Goal: Information Seeking & Learning: Learn about a topic

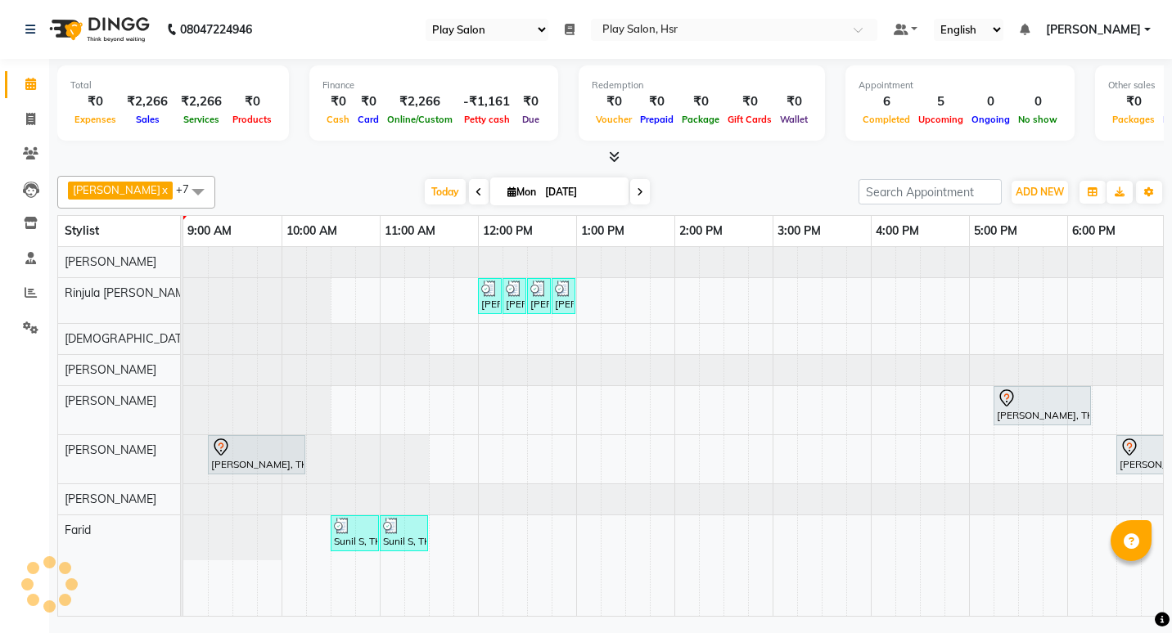
select select "92"
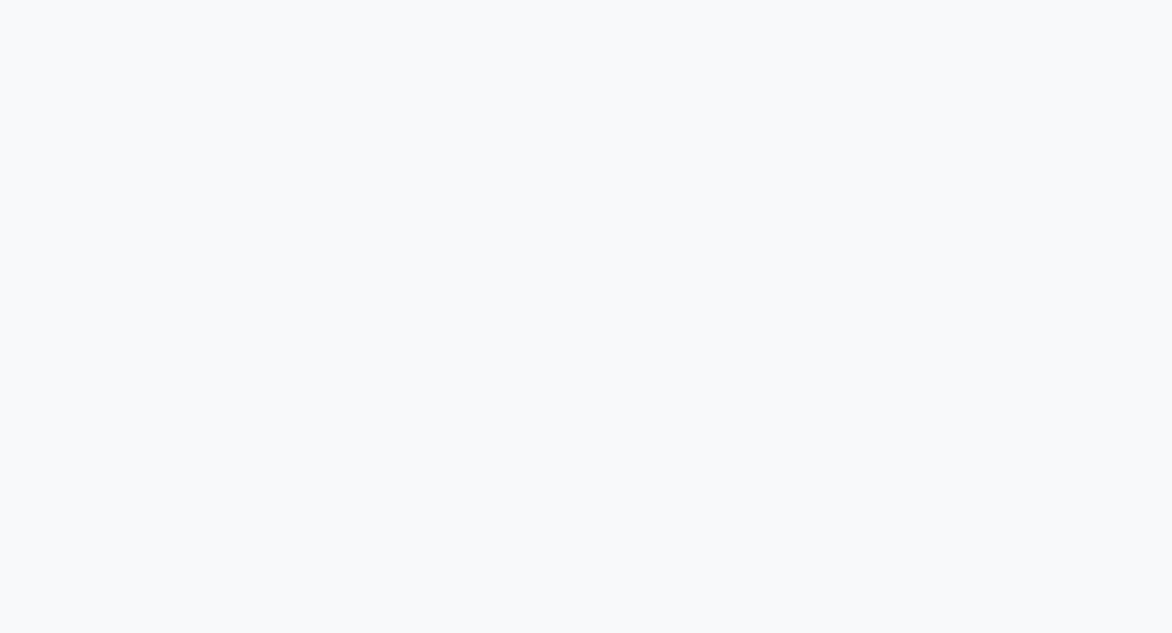
select select "92"
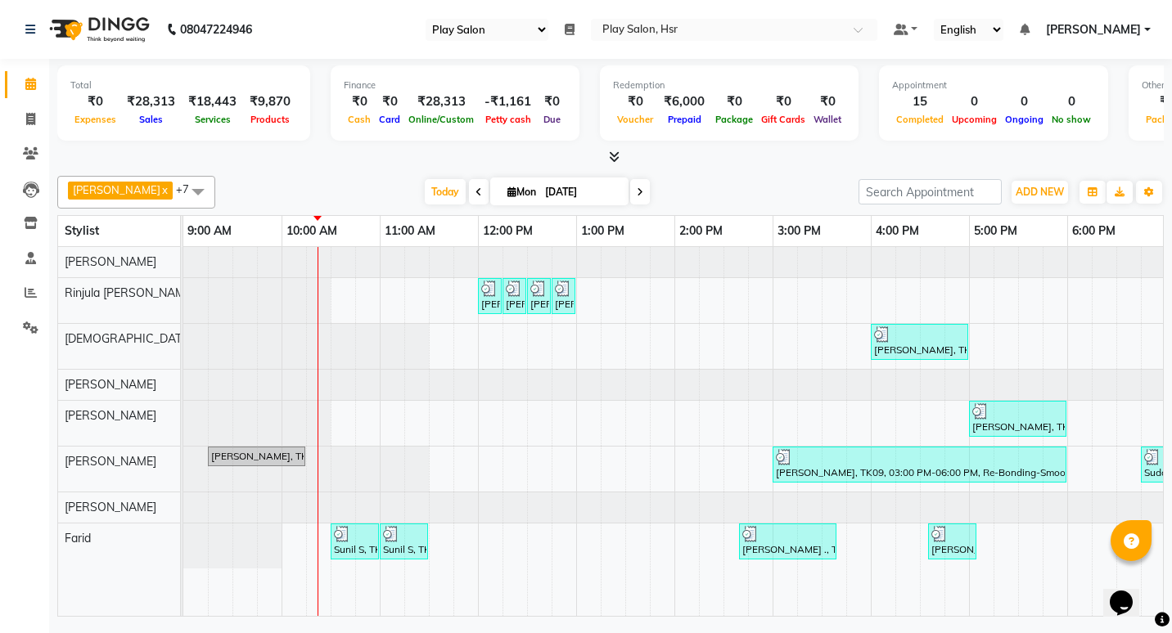
click at [182, 186] on span at bounding box center [198, 191] width 33 height 31
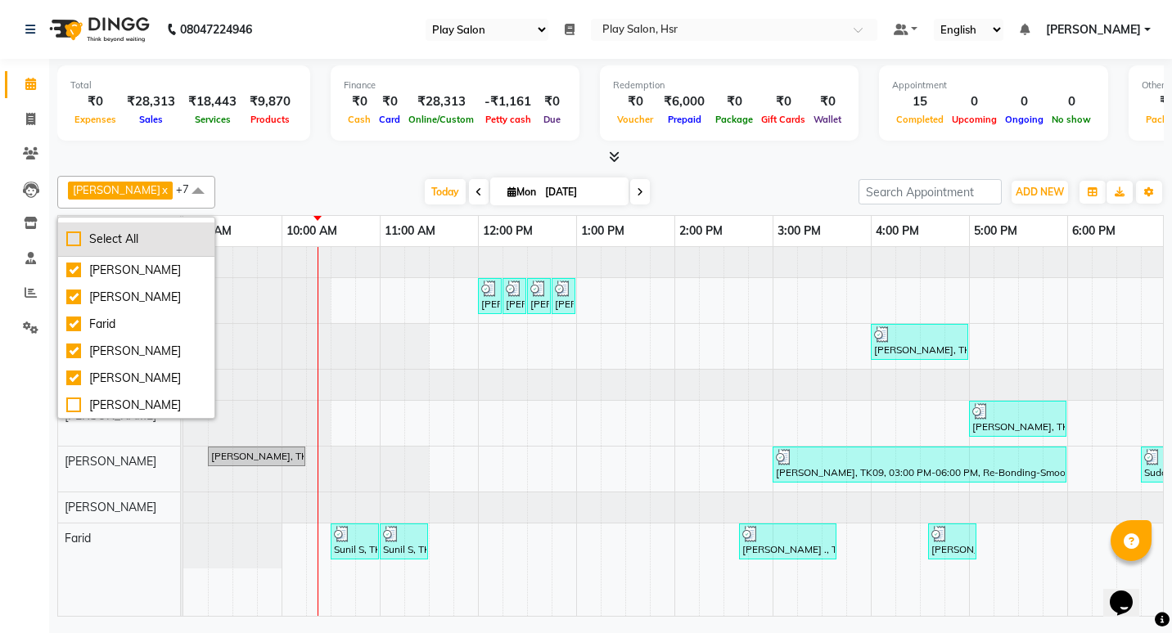
click at [68, 240] on div "Select All" at bounding box center [136, 239] width 140 height 17
checkbox input "true"
click at [301, 172] on div "[PERSON_NAME] x [PERSON_NAME] x [PERSON_NAME] x [PERSON_NAME] x [PERSON_NAME] x…" at bounding box center [610, 393] width 1106 height 448
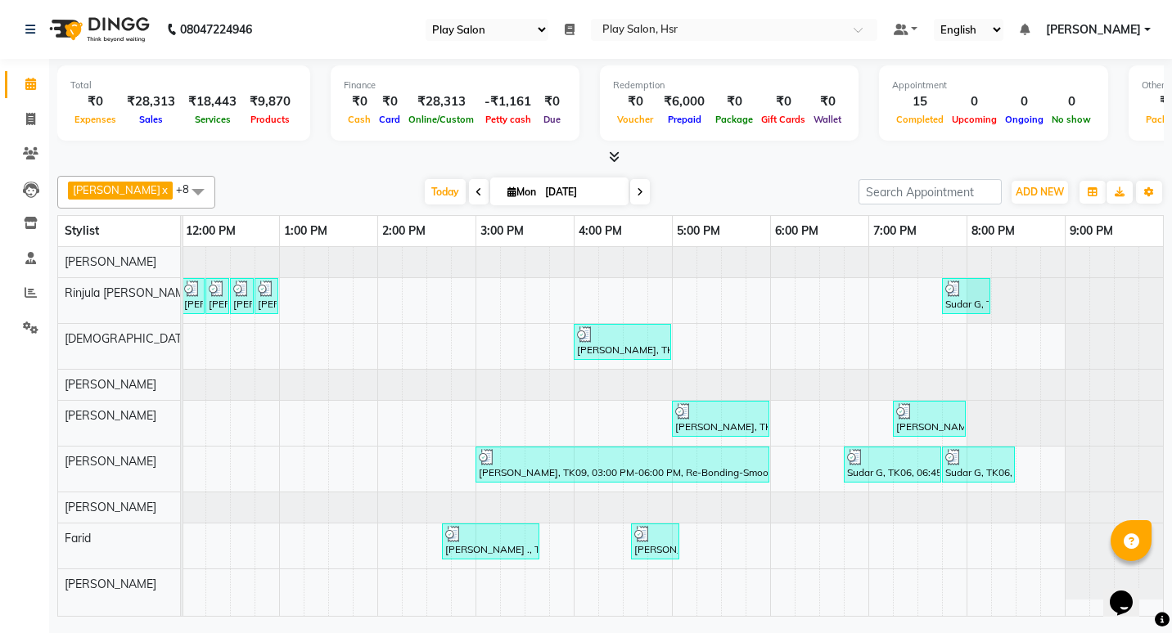
drag, startPoint x: 1171, startPoint y: 614, endPoint x: 36, endPoint y: 26, distance: 1278.1
click at [1171, 614] on html "08047224946 Select Register Play Salon Daily Open Registers nothing to show Sel…" at bounding box center [586, 316] width 1172 height 633
click at [630, 192] on span at bounding box center [640, 191] width 20 height 25
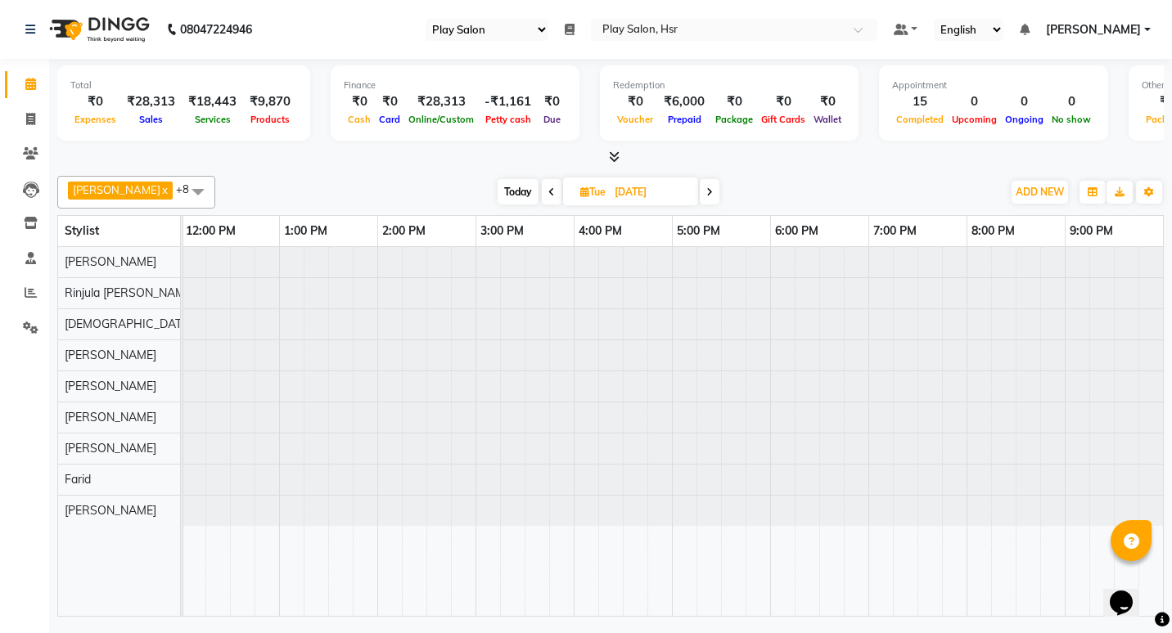
scroll to position [0, 99]
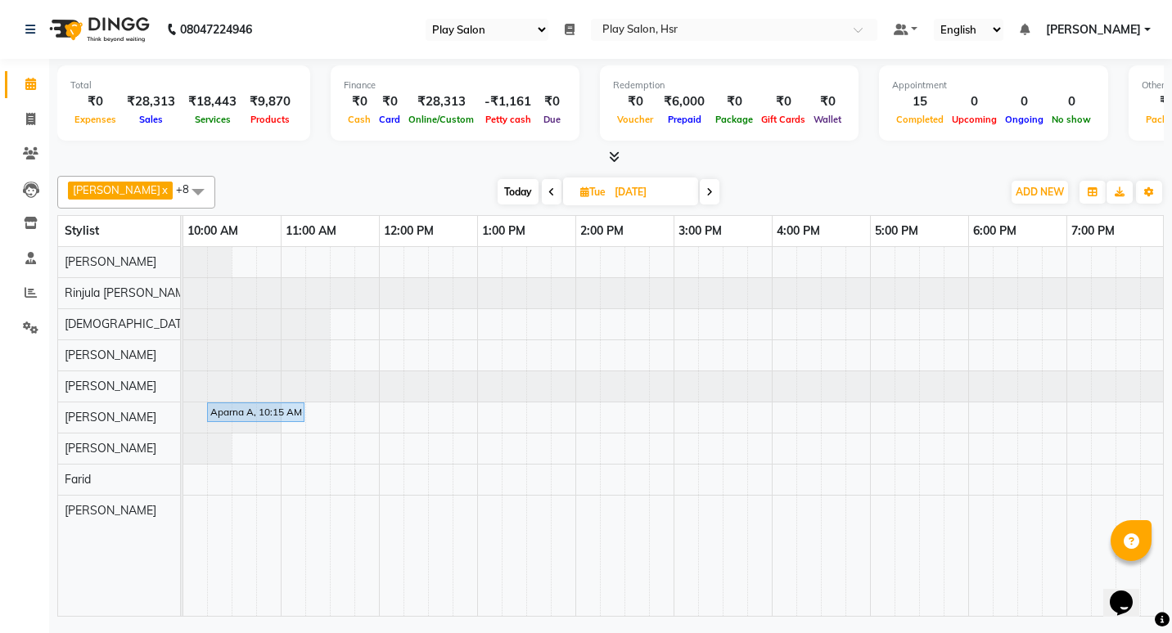
click at [706, 195] on icon at bounding box center [709, 192] width 7 height 10
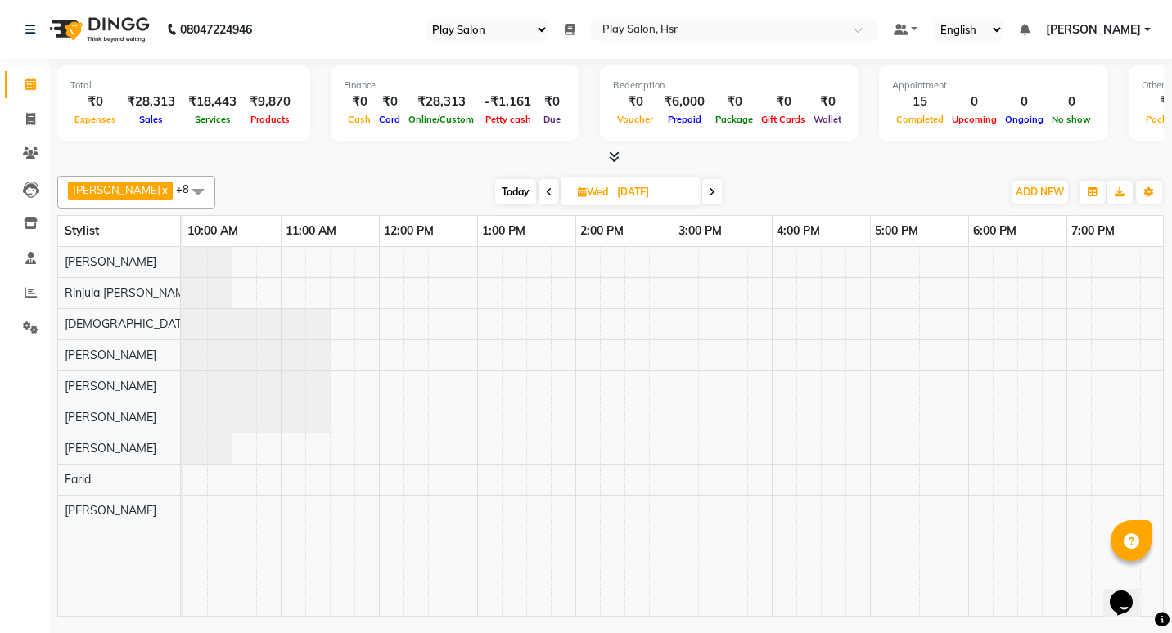
click at [709, 195] on icon at bounding box center [712, 192] width 7 height 10
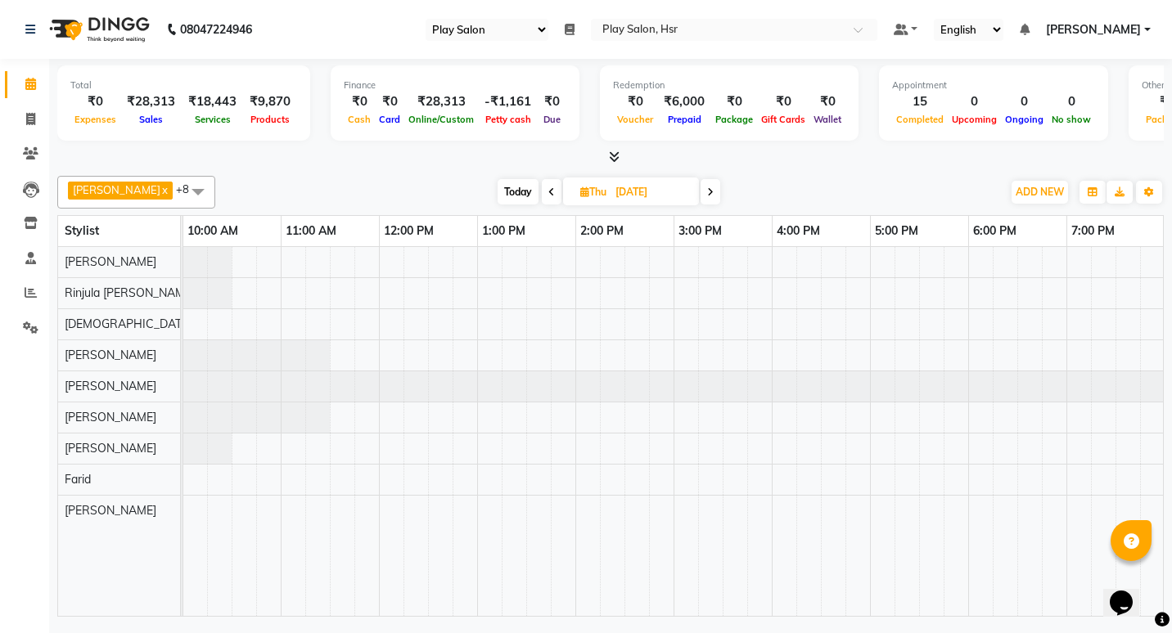
click at [707, 195] on icon at bounding box center [710, 192] width 7 height 10
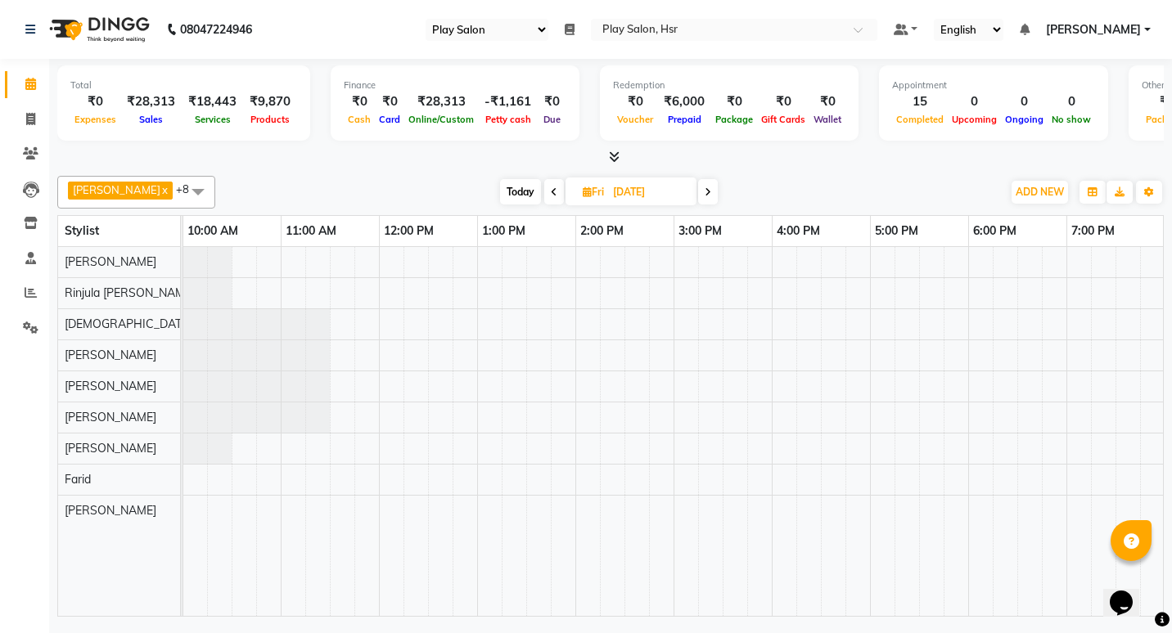
click at [500, 187] on span "Today" at bounding box center [520, 191] width 41 height 25
type input "[DATE]"
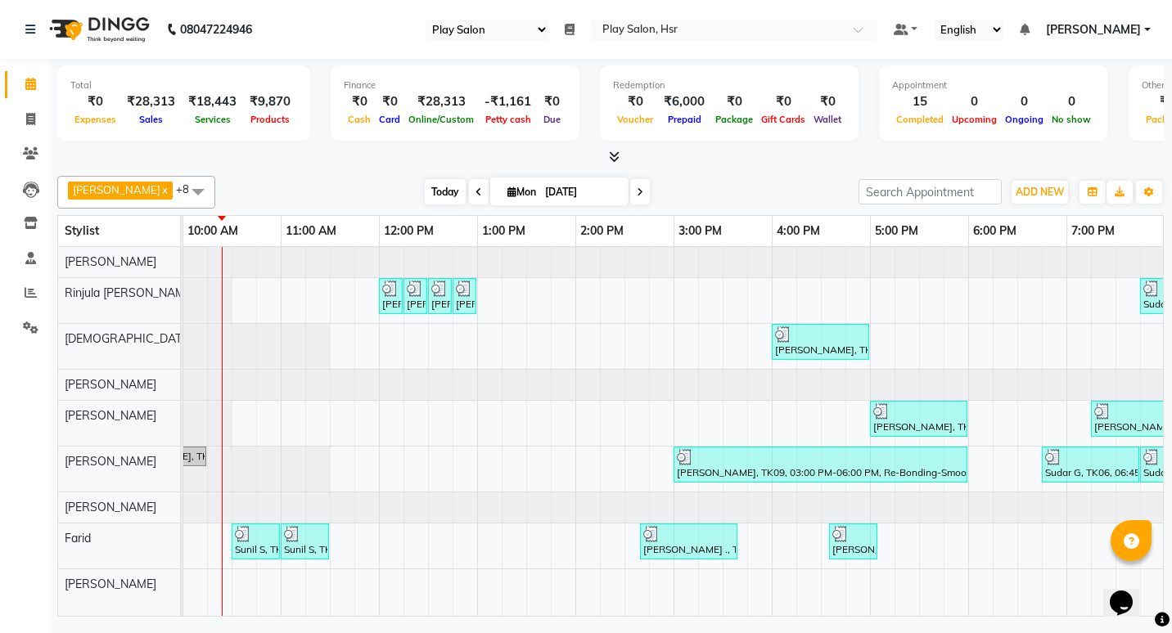
click at [503, 187] on span "Mon" at bounding box center [521, 192] width 37 height 12
select select "9"
select select "2025"
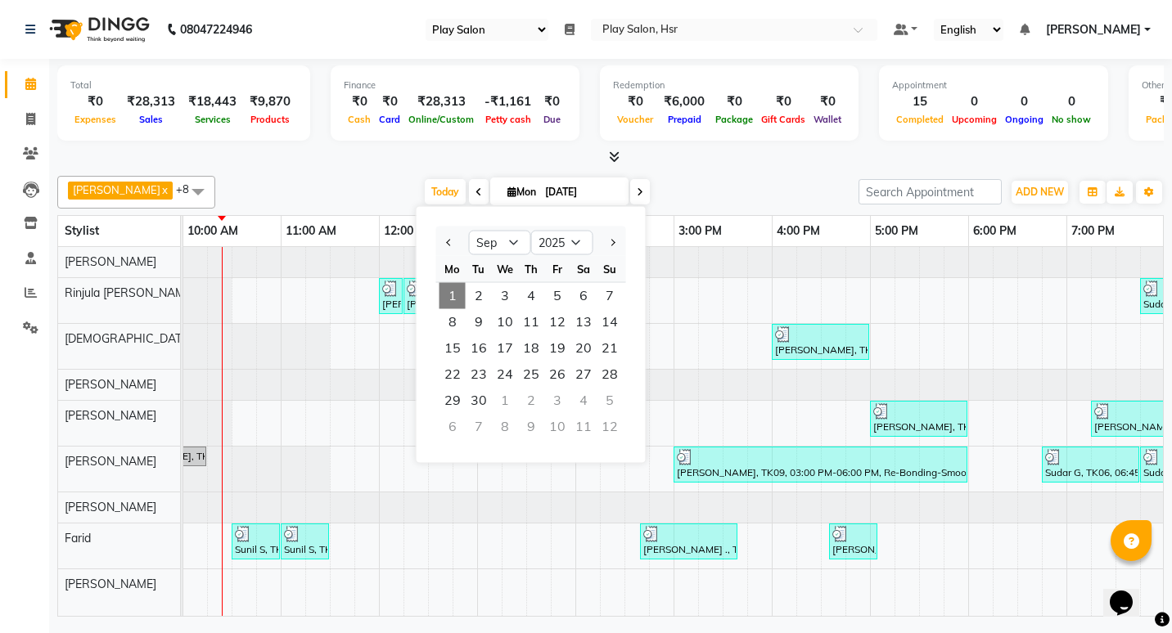
click at [321, 190] on div "[DATE] [DATE] Jan Feb Mar Apr May Jun [DATE] Aug Sep Oct Nov [DATE] 2016 2017 2…" at bounding box center [536, 192] width 627 height 25
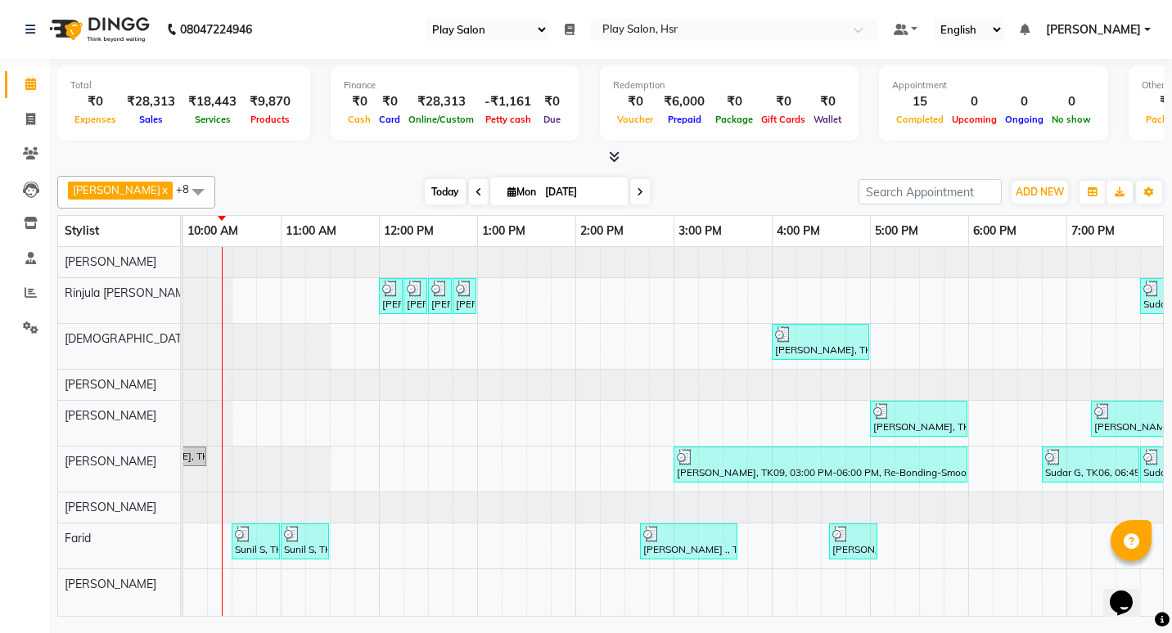
click at [433, 192] on span "Today" at bounding box center [445, 191] width 41 height 25
click at [31, 292] on icon at bounding box center [31, 292] width 12 height 12
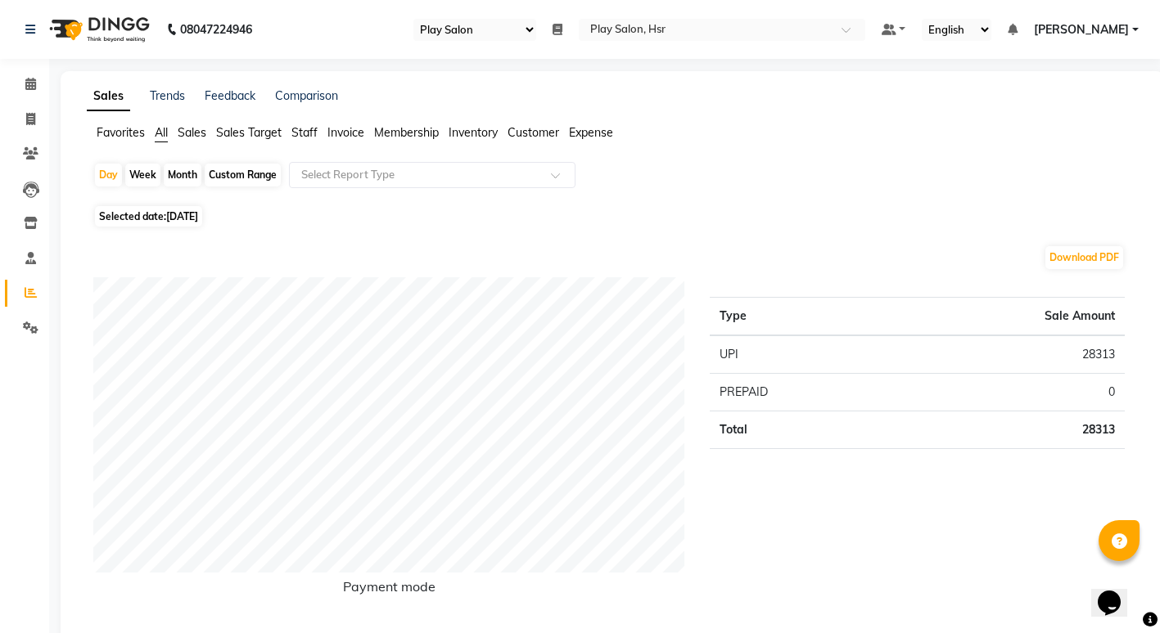
click at [174, 173] on div "Month" at bounding box center [183, 175] width 38 height 23
select select "9"
select select "2025"
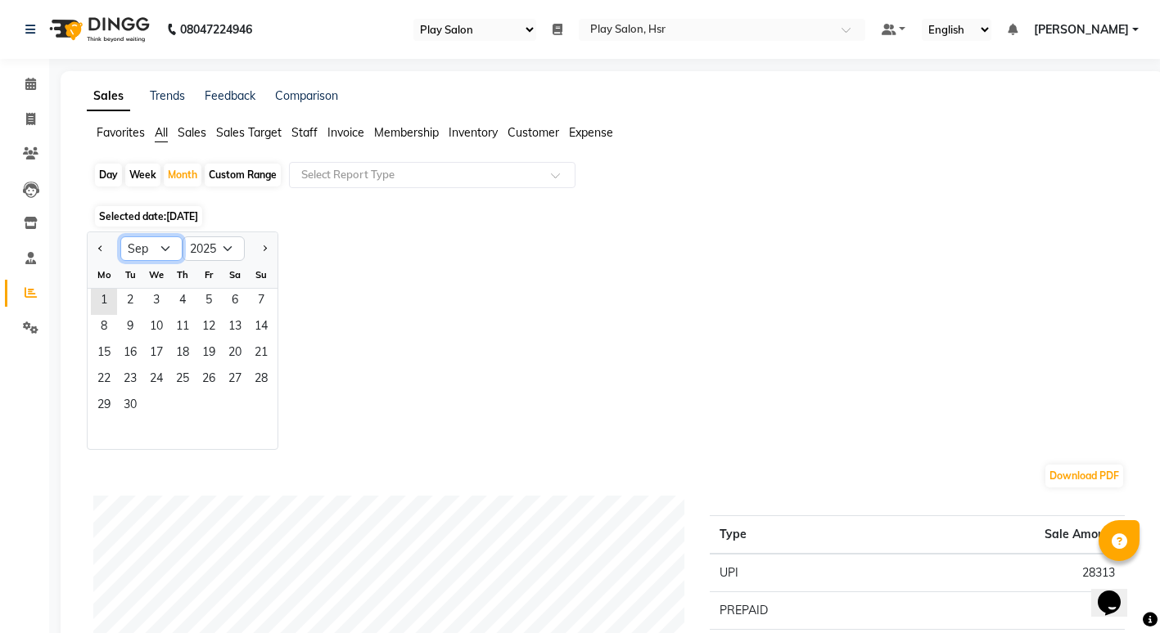
click at [172, 249] on select "Jan Feb Mar Apr May Jun [DATE] Aug Sep Oct Nov Dec" at bounding box center [151, 248] width 62 height 25
select select "8"
click at [120, 236] on select "Jan Feb Mar Apr May Jun [DATE] Aug Sep Oct Nov Dec" at bounding box center [151, 248] width 62 height 25
click at [208, 291] on span "1" at bounding box center [209, 302] width 26 height 26
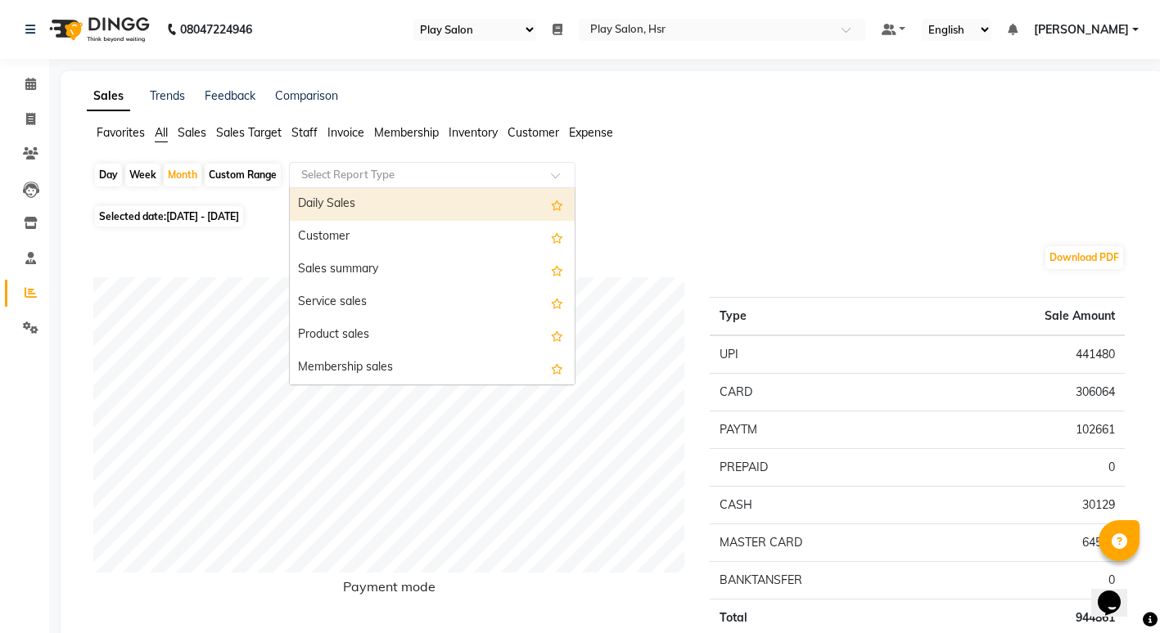
click at [380, 171] on input "text" at bounding box center [416, 175] width 236 height 16
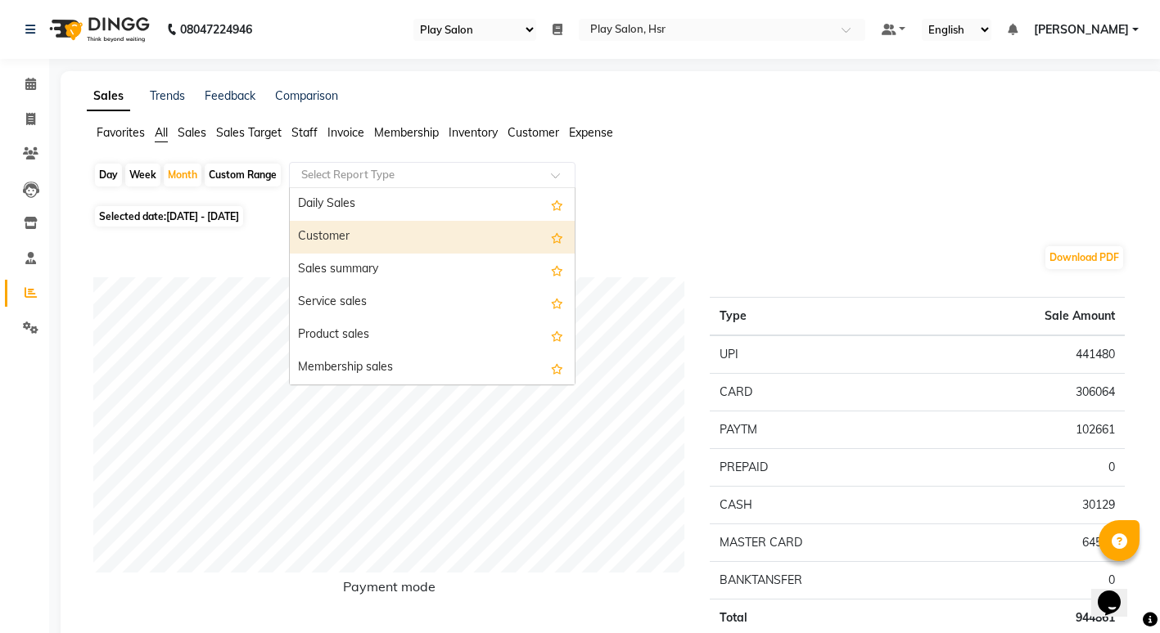
click at [338, 243] on div "Customer" at bounding box center [432, 237] width 285 height 33
select select "full_report"
select select "csv"
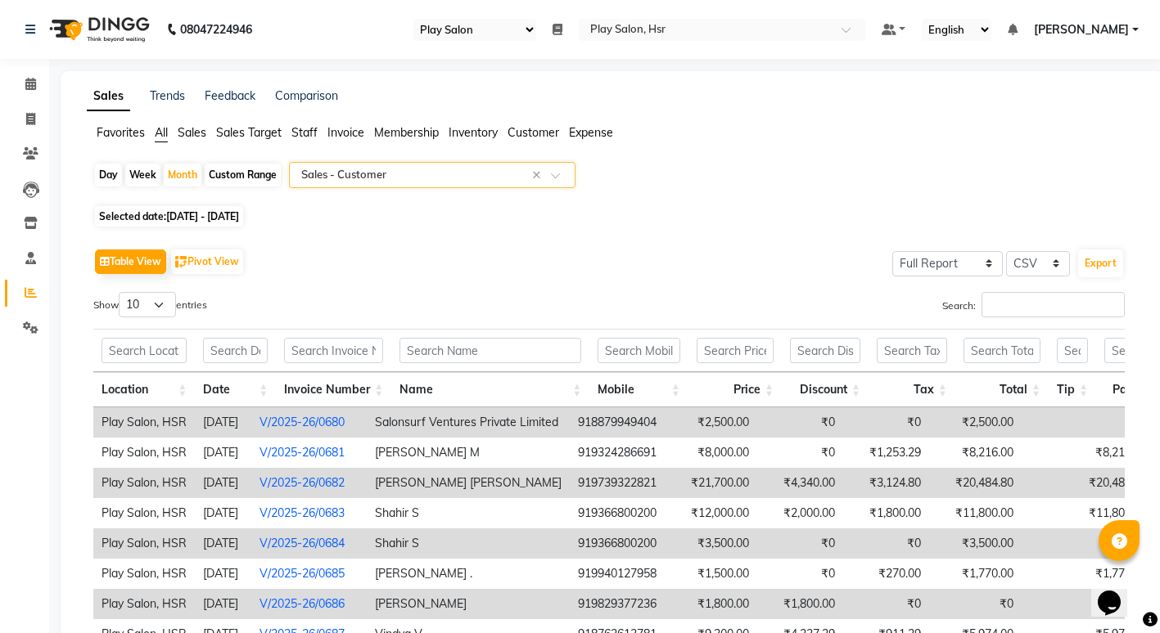
click at [561, 171] on div at bounding box center [432, 175] width 285 height 16
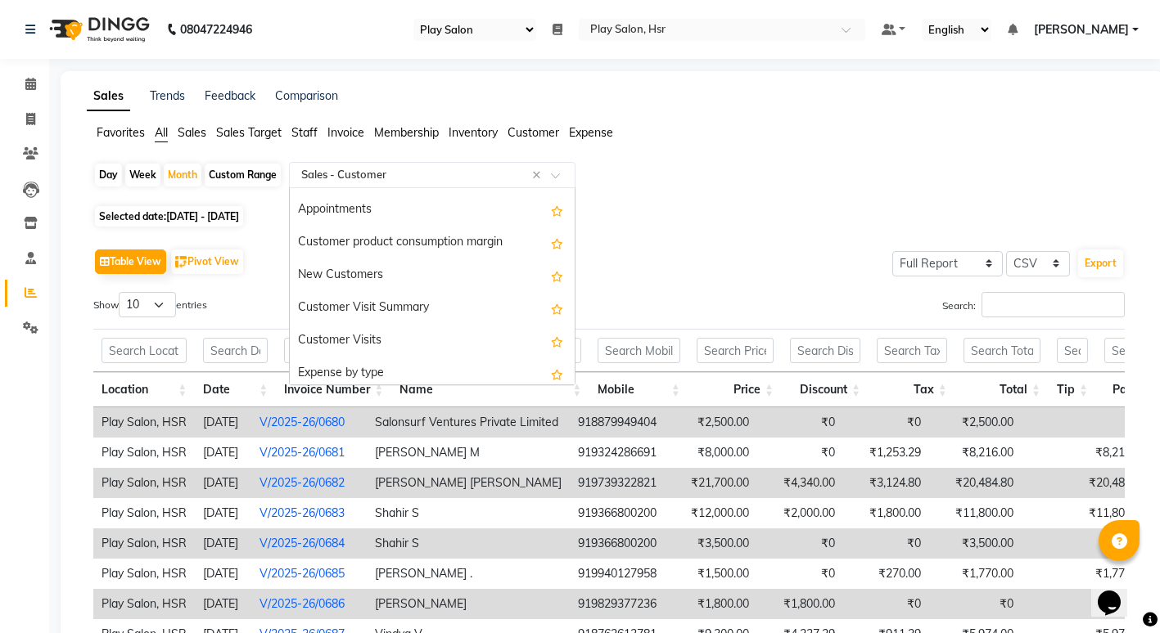
scroll to position [1669, 0]
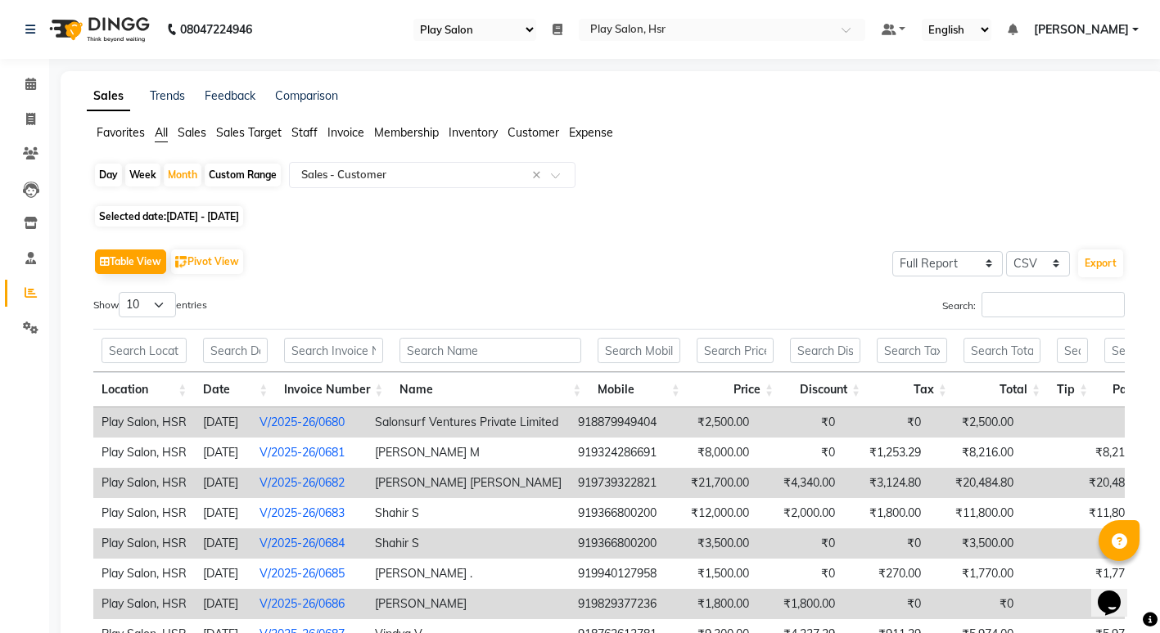
click at [665, 275] on div "Table View Pivot View Select Full Report Filtered Report Select CSV PDF Export" at bounding box center [608, 262] width 1031 height 34
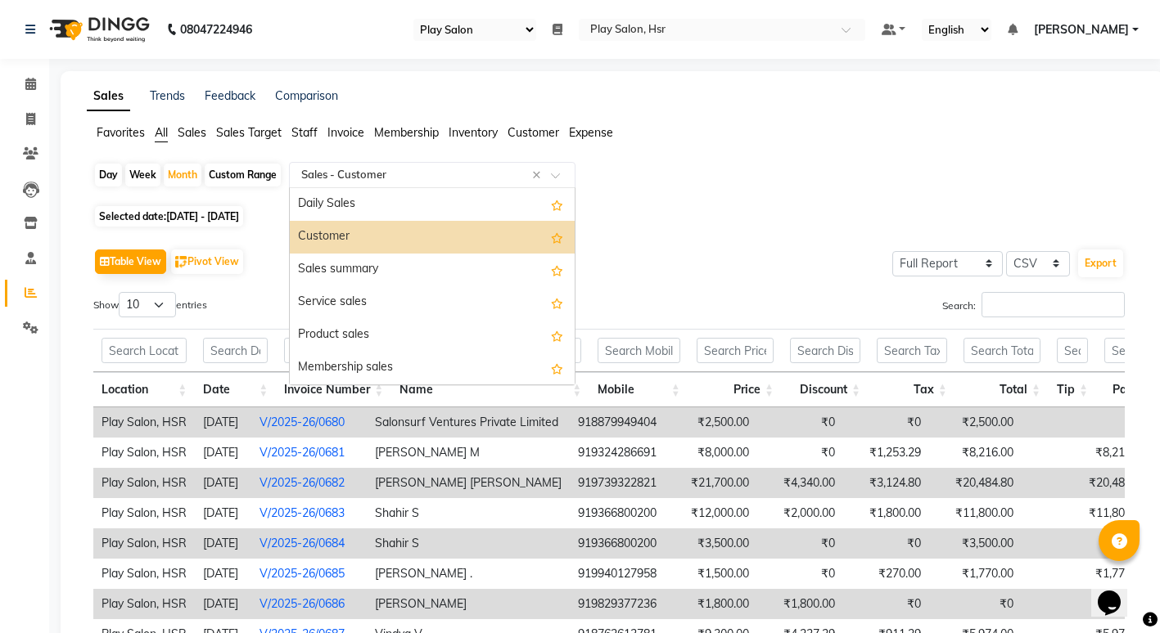
click at [395, 173] on input "text" at bounding box center [416, 175] width 236 height 16
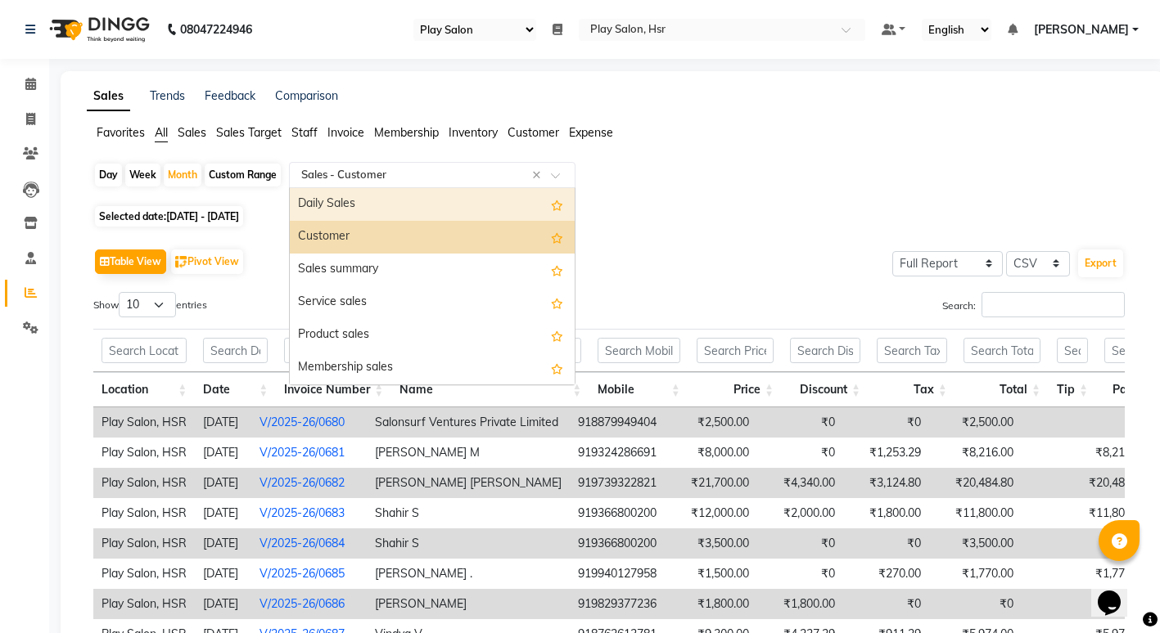
click at [424, 191] on div "Daily Sales" at bounding box center [432, 204] width 285 height 33
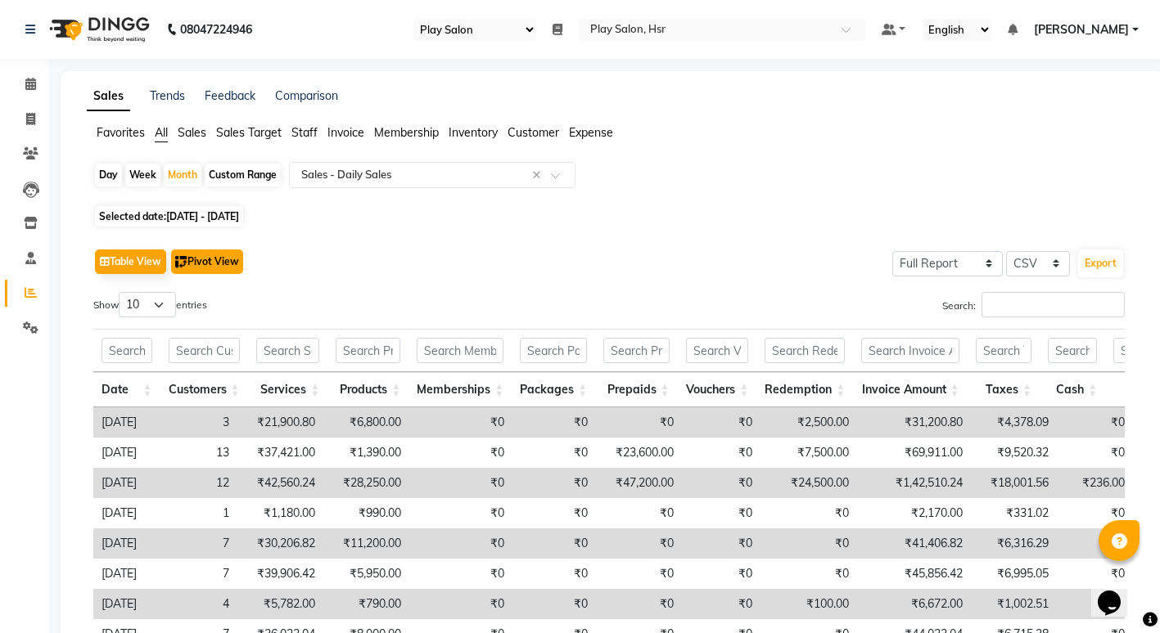
click at [216, 255] on button "Pivot View" at bounding box center [207, 262] width 72 height 25
select select "full_report"
select select "csv"
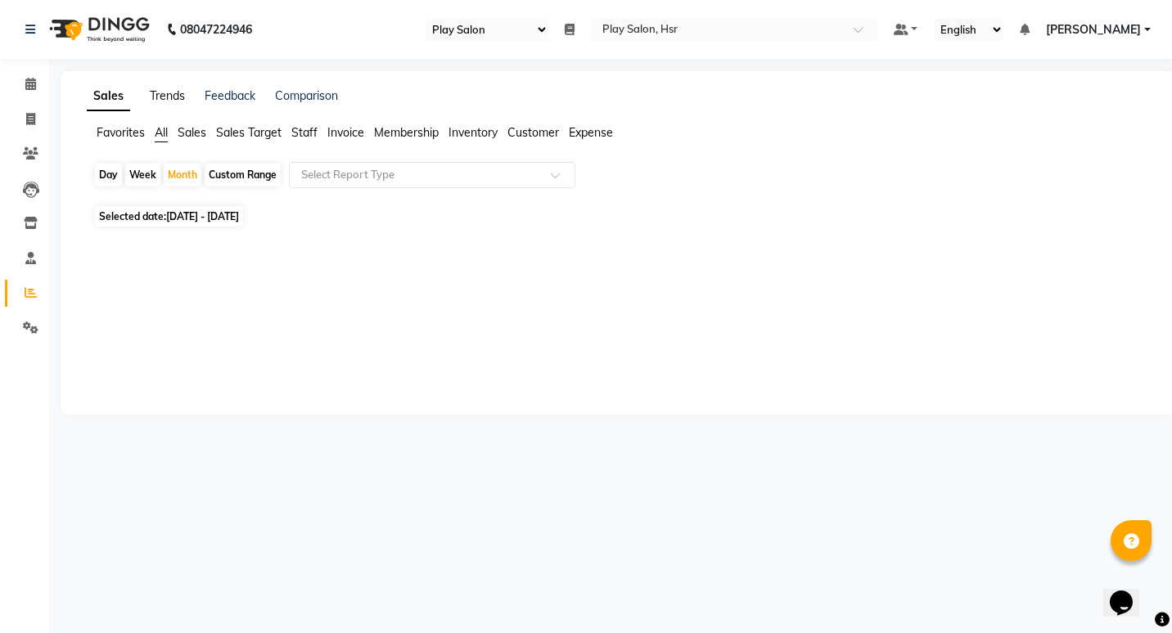
click at [176, 100] on link "Trends" at bounding box center [167, 95] width 35 height 15
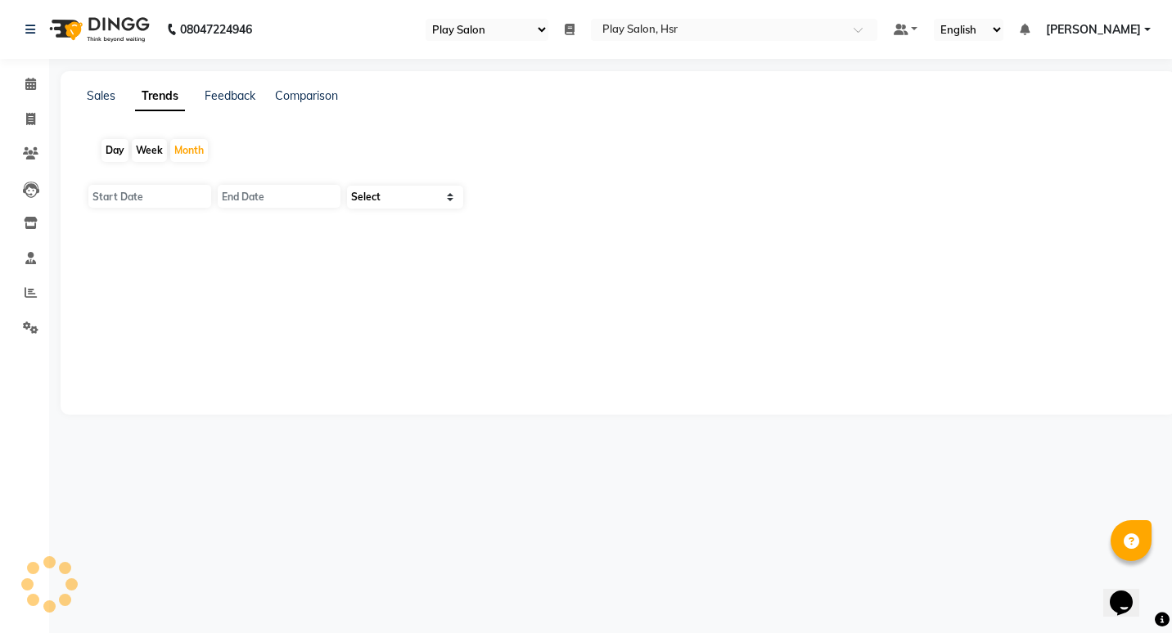
type input "[DATE]"
click at [188, 145] on div "Month" at bounding box center [189, 150] width 38 height 23
click at [163, 200] on input "[DATE]" at bounding box center [149, 196] width 123 height 23
select select "9"
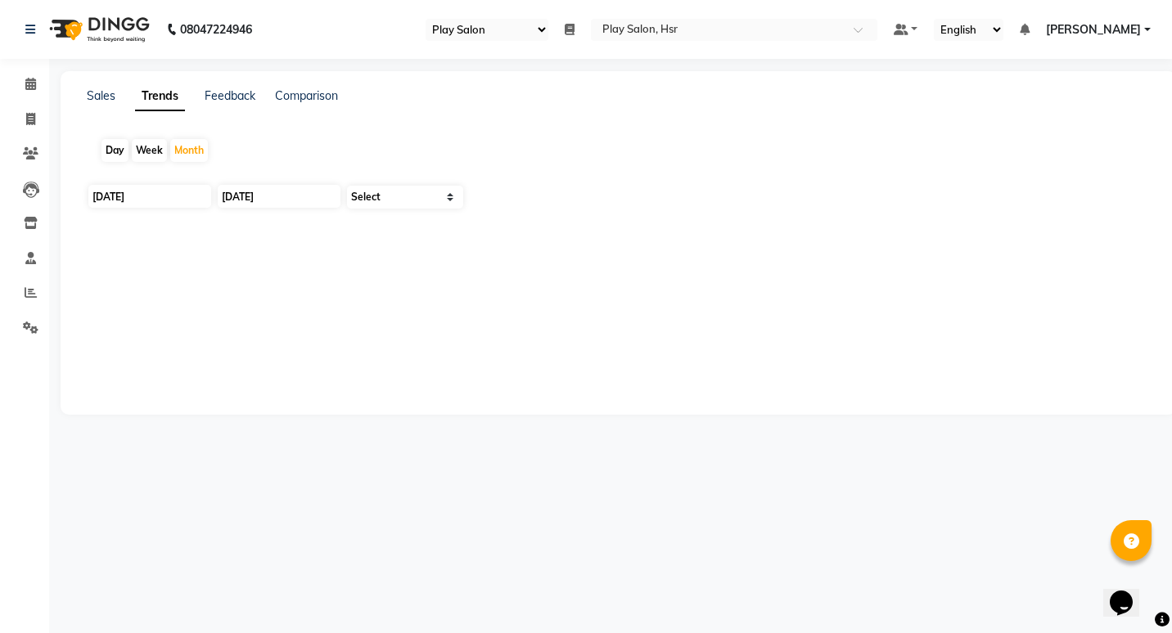
select select "2025"
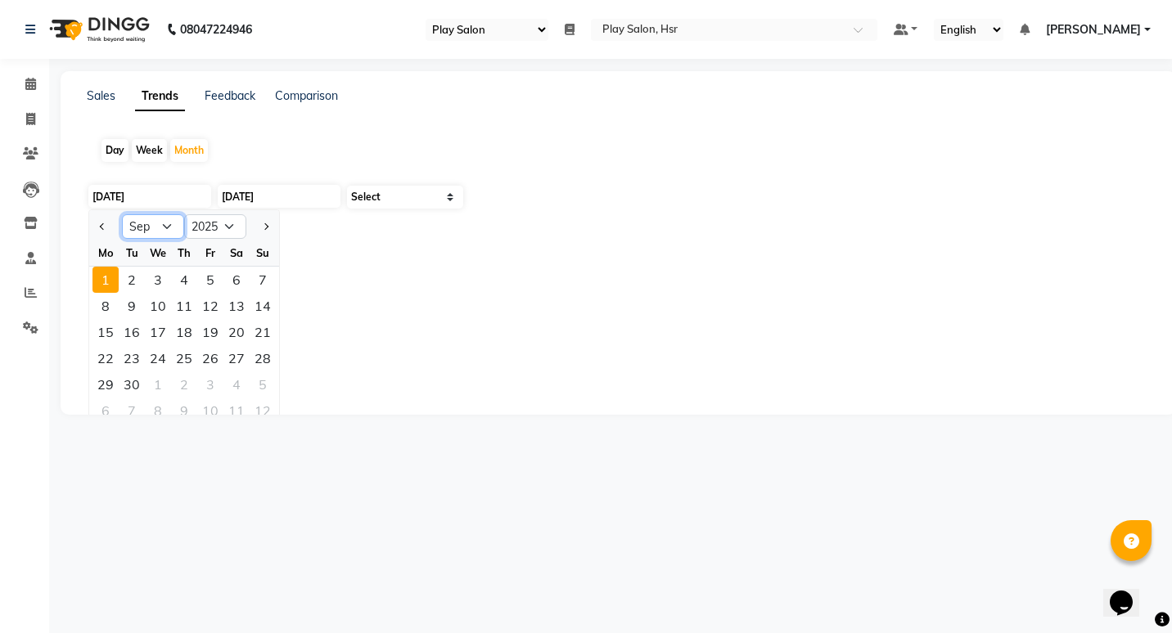
click at [174, 231] on select "Jan Feb Mar Apr May Jun [DATE] Aug Sep Oct Nov Dec" at bounding box center [153, 226] width 62 height 25
select select "8"
click at [122, 214] on select "Jan Feb Mar Apr May Jun [DATE] Aug Sep Oct Nov Dec" at bounding box center [153, 226] width 62 height 25
click at [218, 276] on div "1" at bounding box center [210, 280] width 26 height 26
type input "[DATE]"
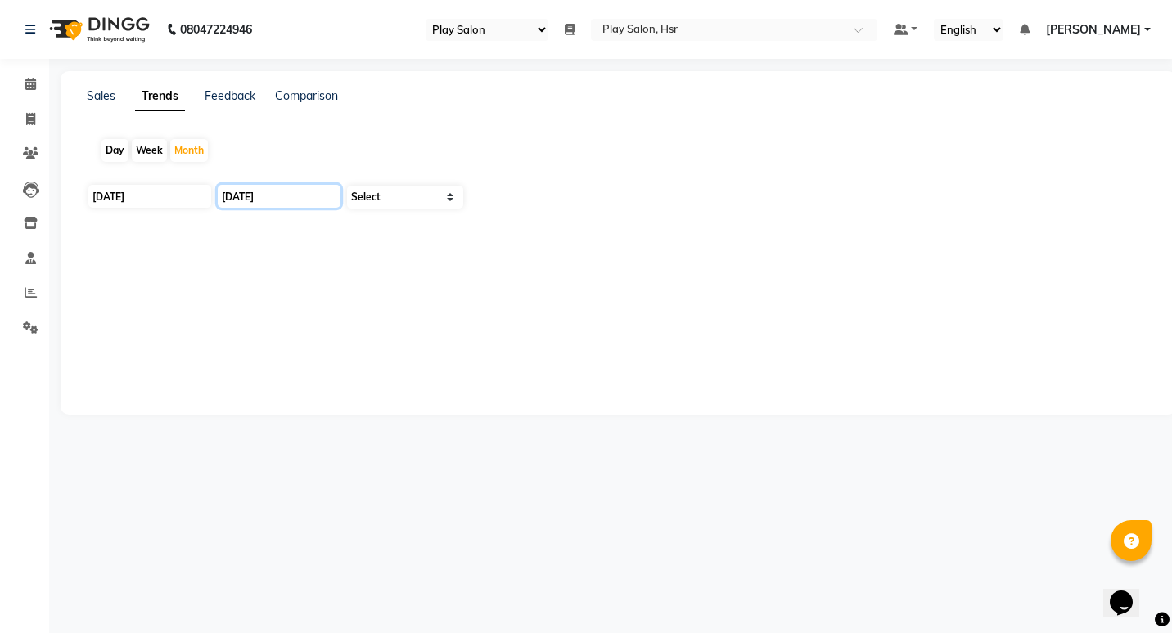
click at [305, 197] on input "[DATE]" at bounding box center [279, 196] width 123 height 23
select select "9"
select select "2025"
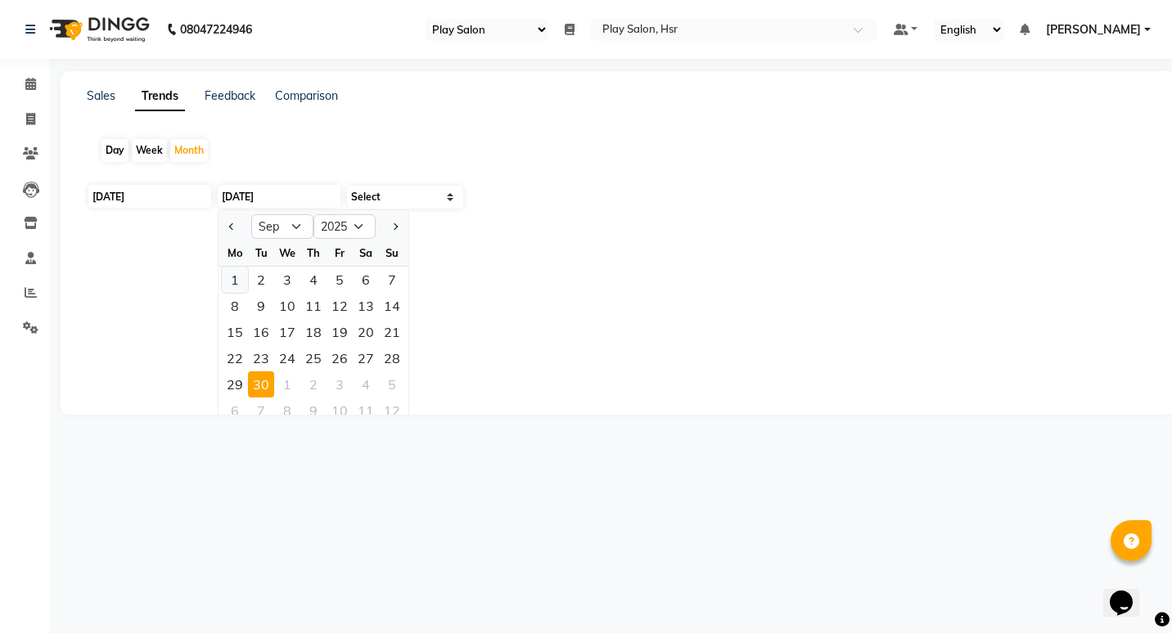
click at [236, 277] on div "1" at bounding box center [235, 280] width 26 height 26
type input "[DATE]"
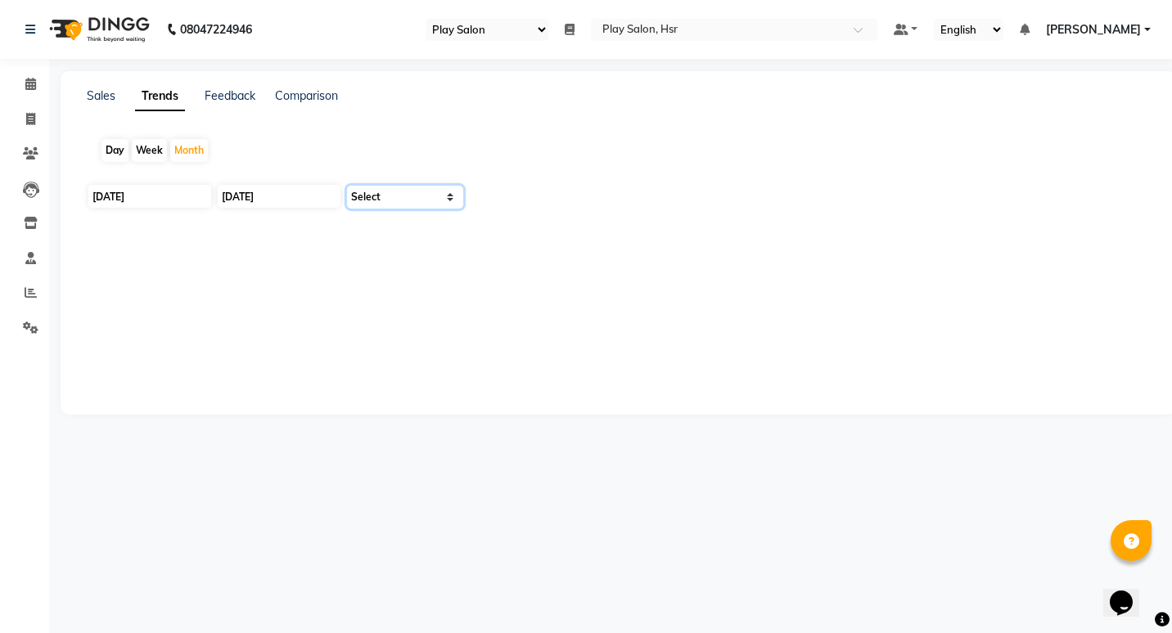
click at [437, 200] on select "Select" at bounding box center [405, 197] width 116 height 23
click at [423, 203] on select "Select" at bounding box center [405, 197] width 116 height 23
click at [110, 145] on div "Day" at bounding box center [114, 150] width 27 height 23
type input "[DATE]"
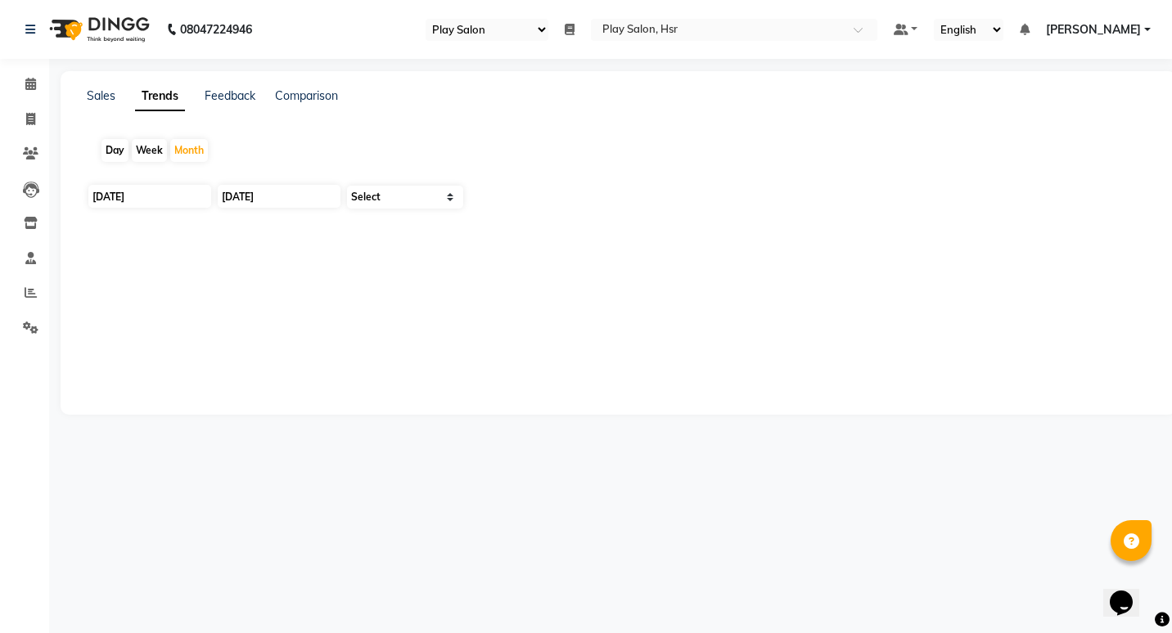
click at [116, 151] on div "Day" at bounding box center [114, 150] width 27 height 23
click at [257, 151] on div "Day Week Month" at bounding box center [618, 150] width 1063 height 52
click at [143, 151] on div "Week" at bounding box center [149, 150] width 35 height 23
type input "[DATE]"
click at [241, 93] on link "Feedback" at bounding box center [230, 95] width 51 height 15
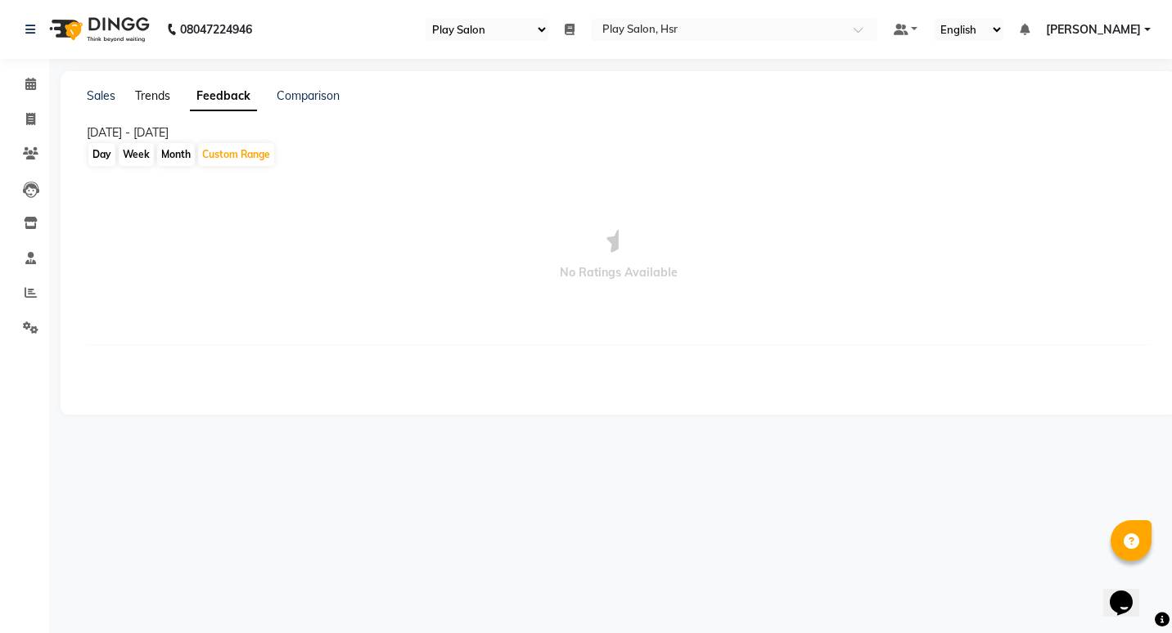
click at [140, 97] on link "Trends" at bounding box center [152, 95] width 35 height 15
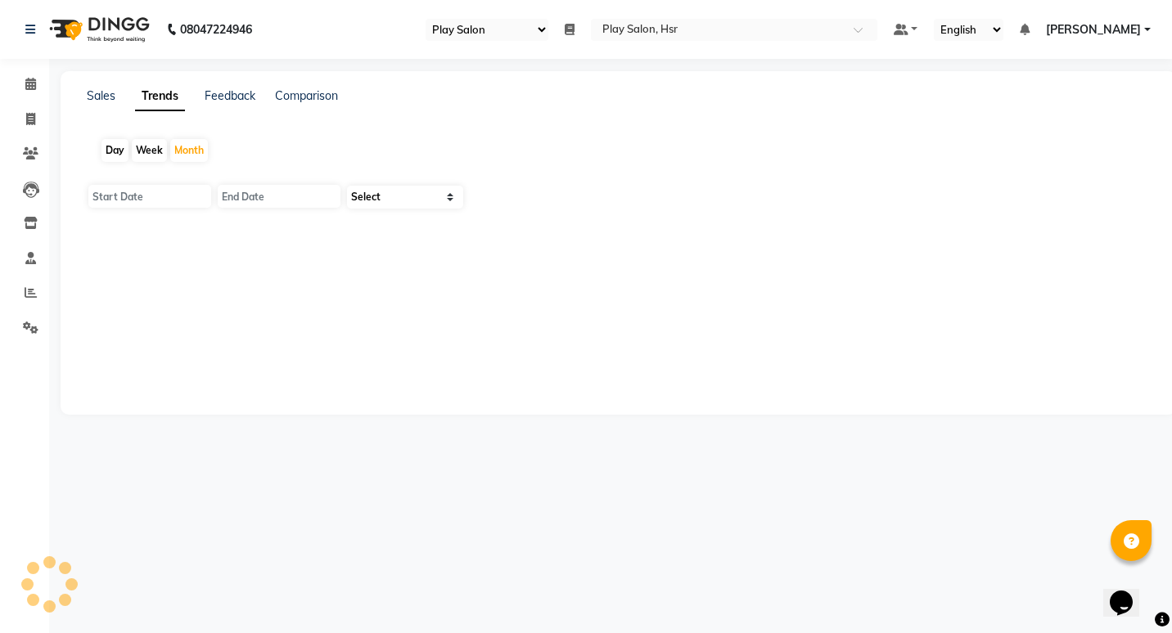
type input "[DATE]"
click at [110, 159] on div "Day" at bounding box center [114, 150] width 27 height 23
type input "[DATE]"
click at [110, 159] on div "Day" at bounding box center [114, 150] width 27 height 23
click at [248, 204] on input "[DATE]" at bounding box center [279, 196] width 123 height 23
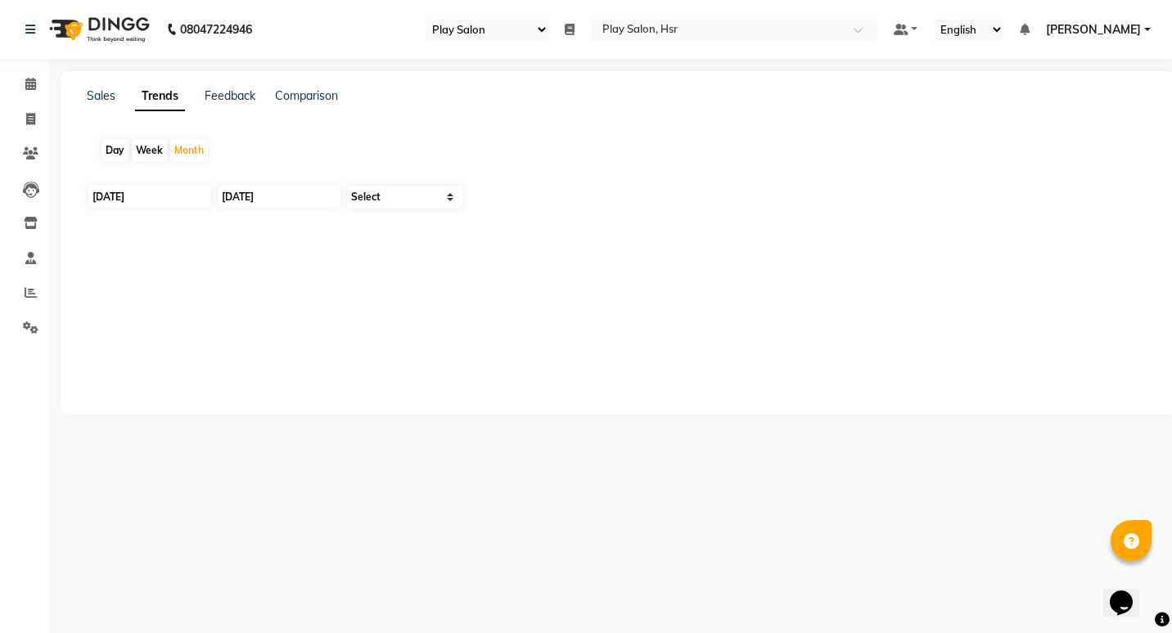
select select "9"
select select "2025"
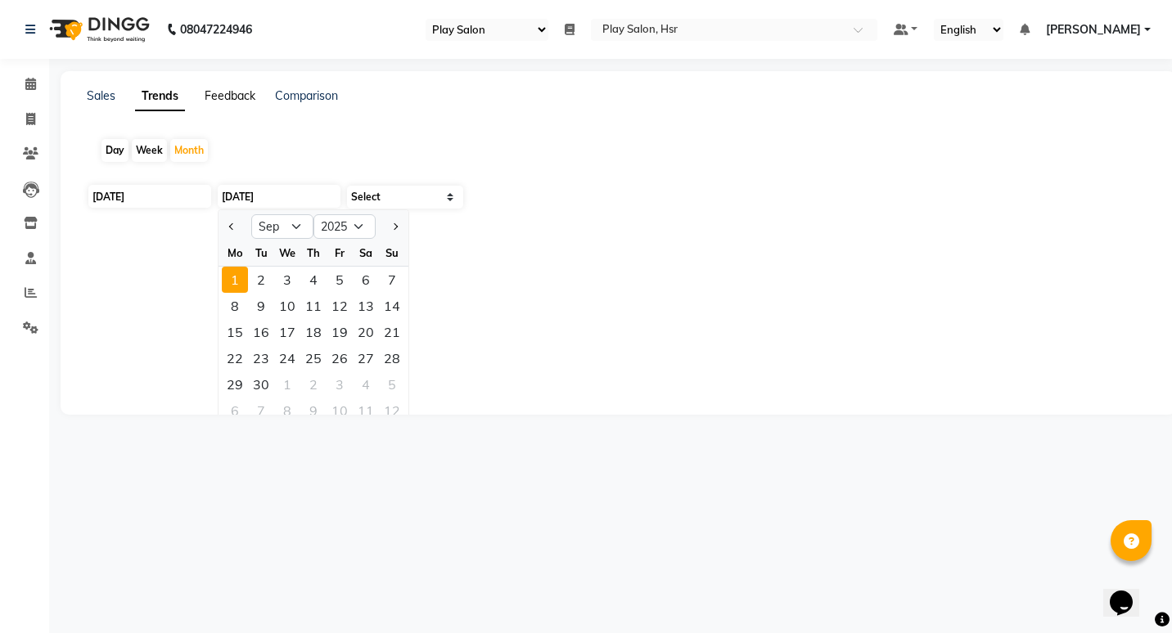
click at [237, 97] on link "Feedback" at bounding box center [230, 95] width 51 height 15
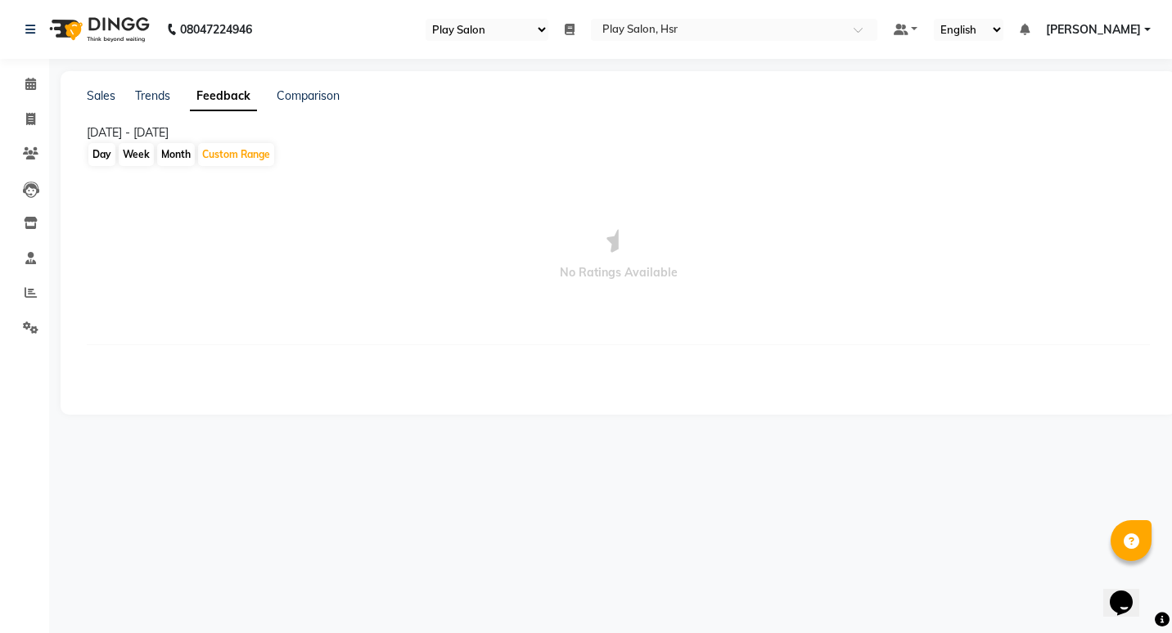
click at [96, 150] on div "Day" at bounding box center [101, 154] width 27 height 23
select select "9"
select select "2025"
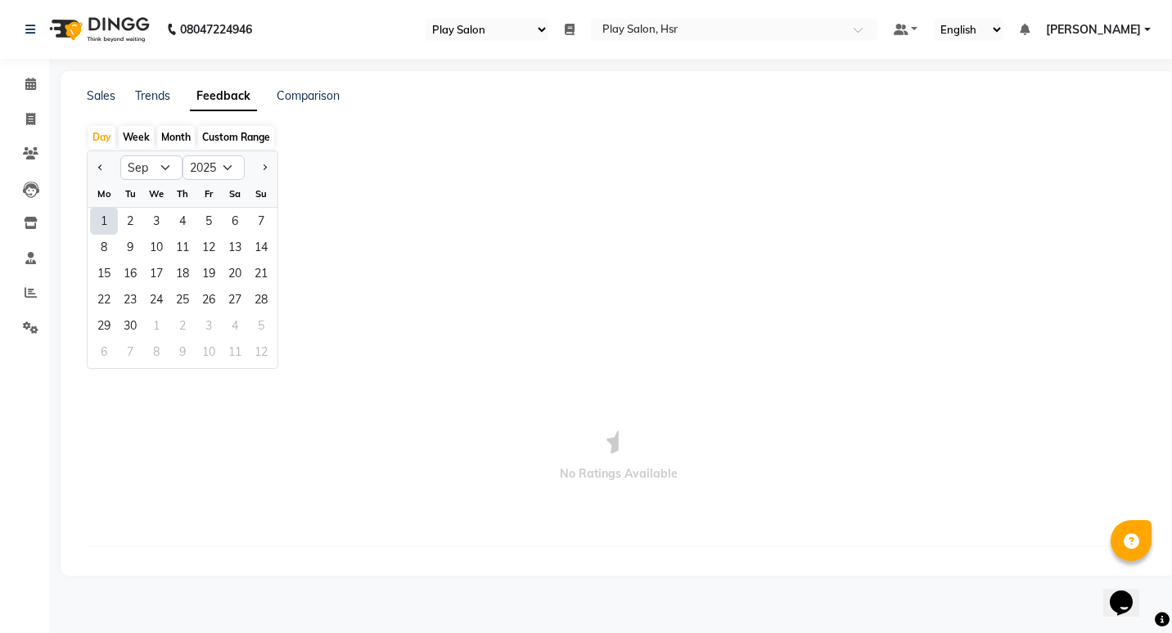
click at [109, 214] on div "1" at bounding box center [104, 221] width 26 height 26
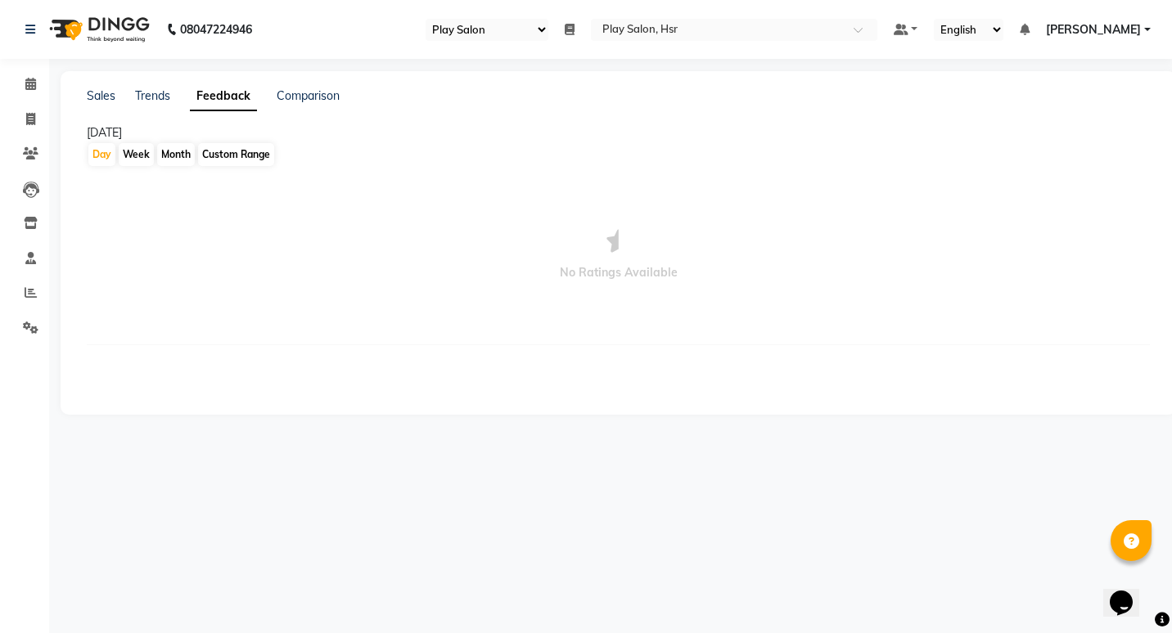
click at [296, 104] on div "Comparison" at bounding box center [308, 96] width 63 height 17
click at [299, 98] on link "Comparison" at bounding box center [308, 95] width 63 height 15
select select "single_date"
select select "single_date_dash"
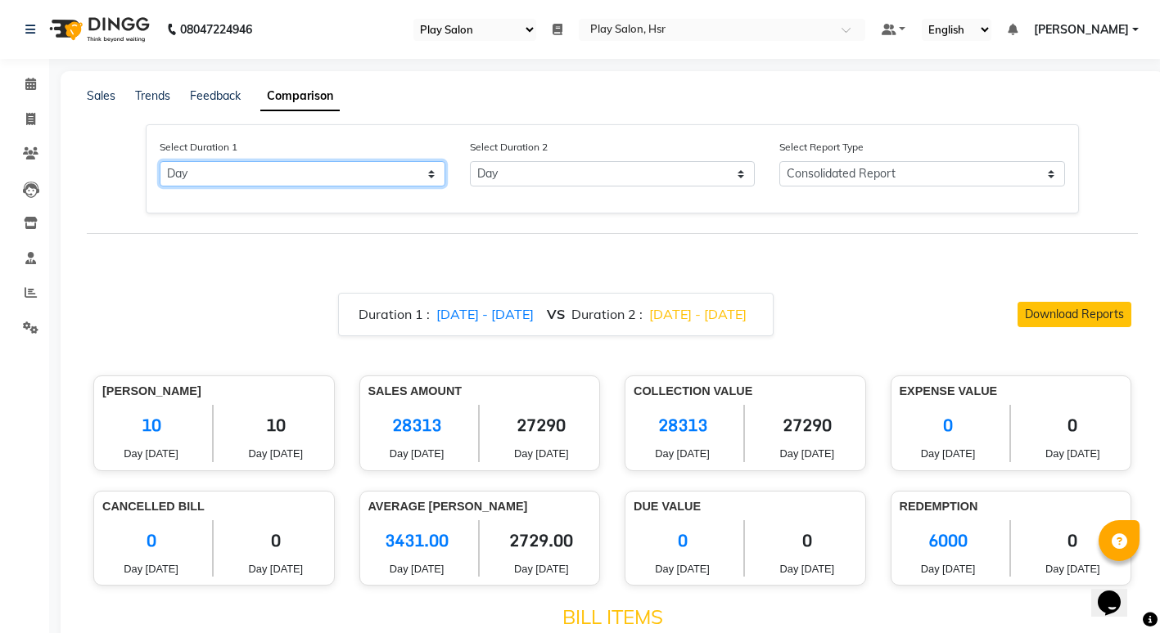
click at [412, 169] on select "Select Day Month Week Custom" at bounding box center [303, 173] width 286 height 25
click at [160, 161] on select "Select Day Month Week Custom" at bounding box center [303, 173] width 286 height 25
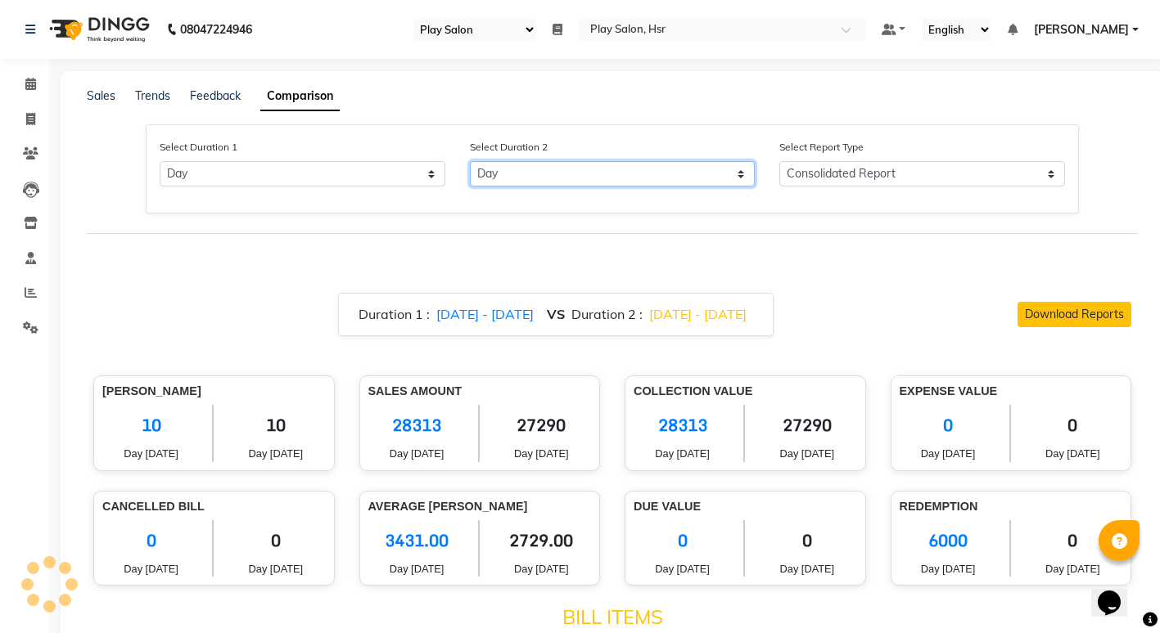
click at [529, 167] on select "Select Day Month Week Custom" at bounding box center [613, 173] width 286 height 25
click at [717, 317] on span "[DATE] - [DATE]" at bounding box center [697, 314] width 97 height 16
select select "9"
select select "2025"
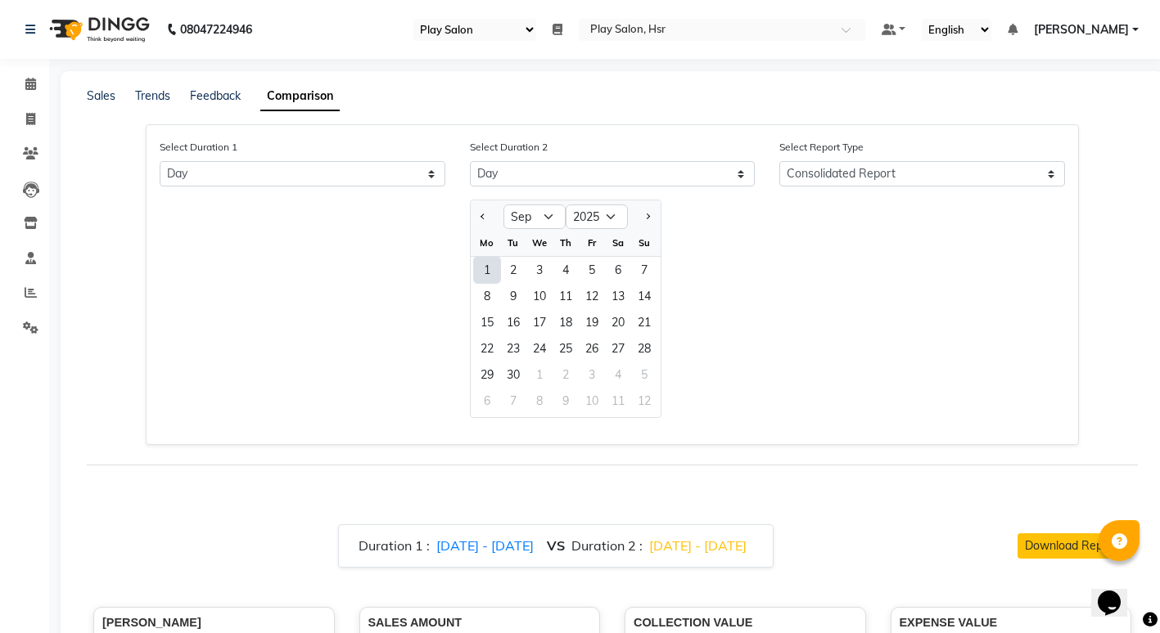
click at [484, 270] on div "1" at bounding box center [487, 270] width 26 height 26
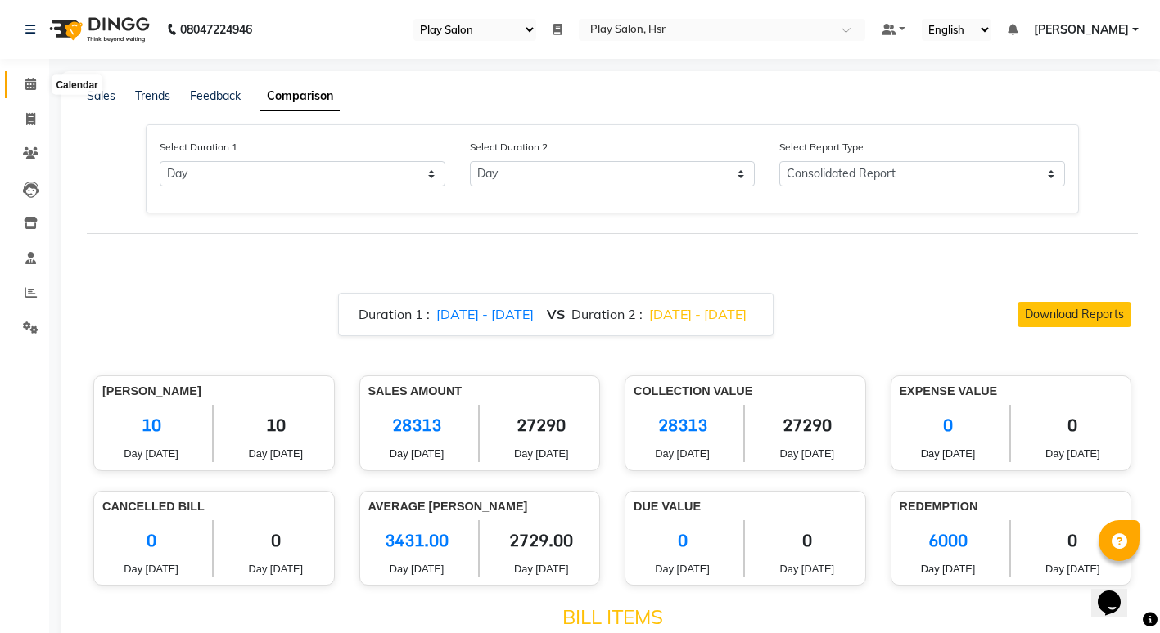
click at [33, 83] on icon at bounding box center [30, 84] width 11 height 12
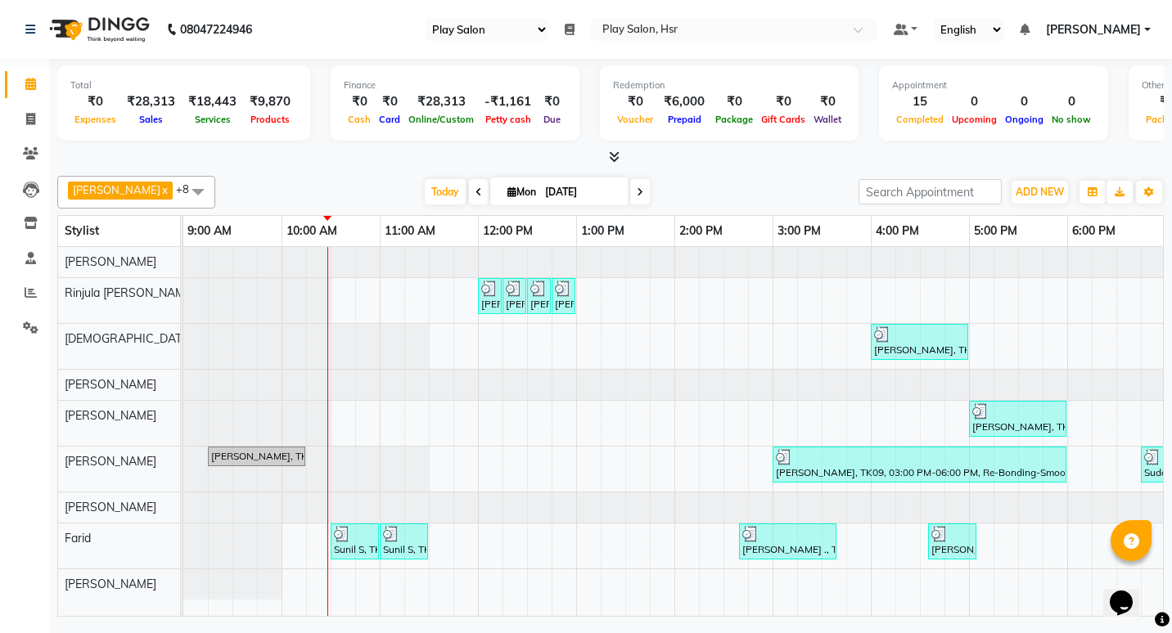
click at [33, 83] on icon at bounding box center [30, 84] width 11 height 12
